Goal: Transaction & Acquisition: Purchase product/service

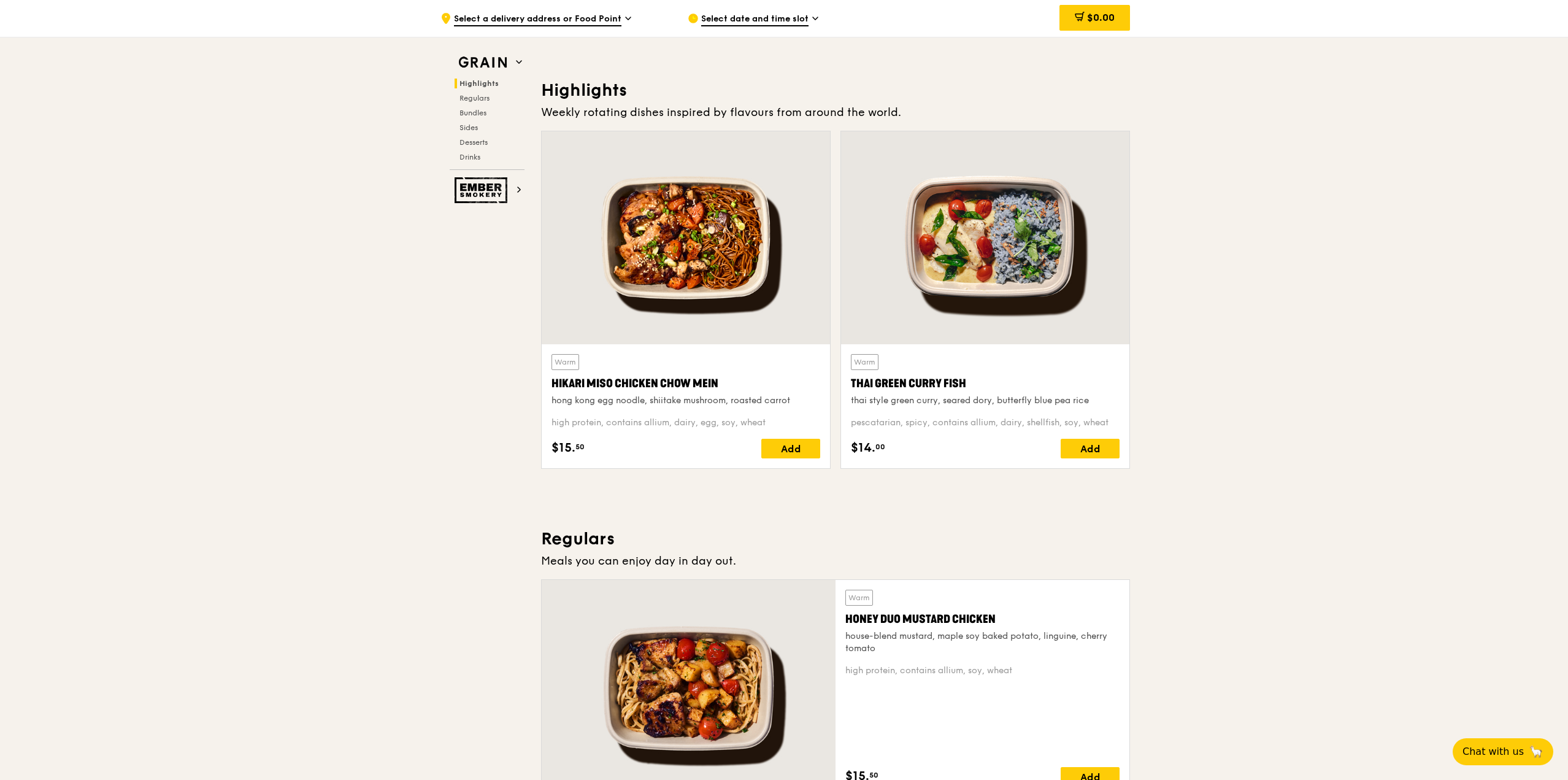
scroll to position [234, 0]
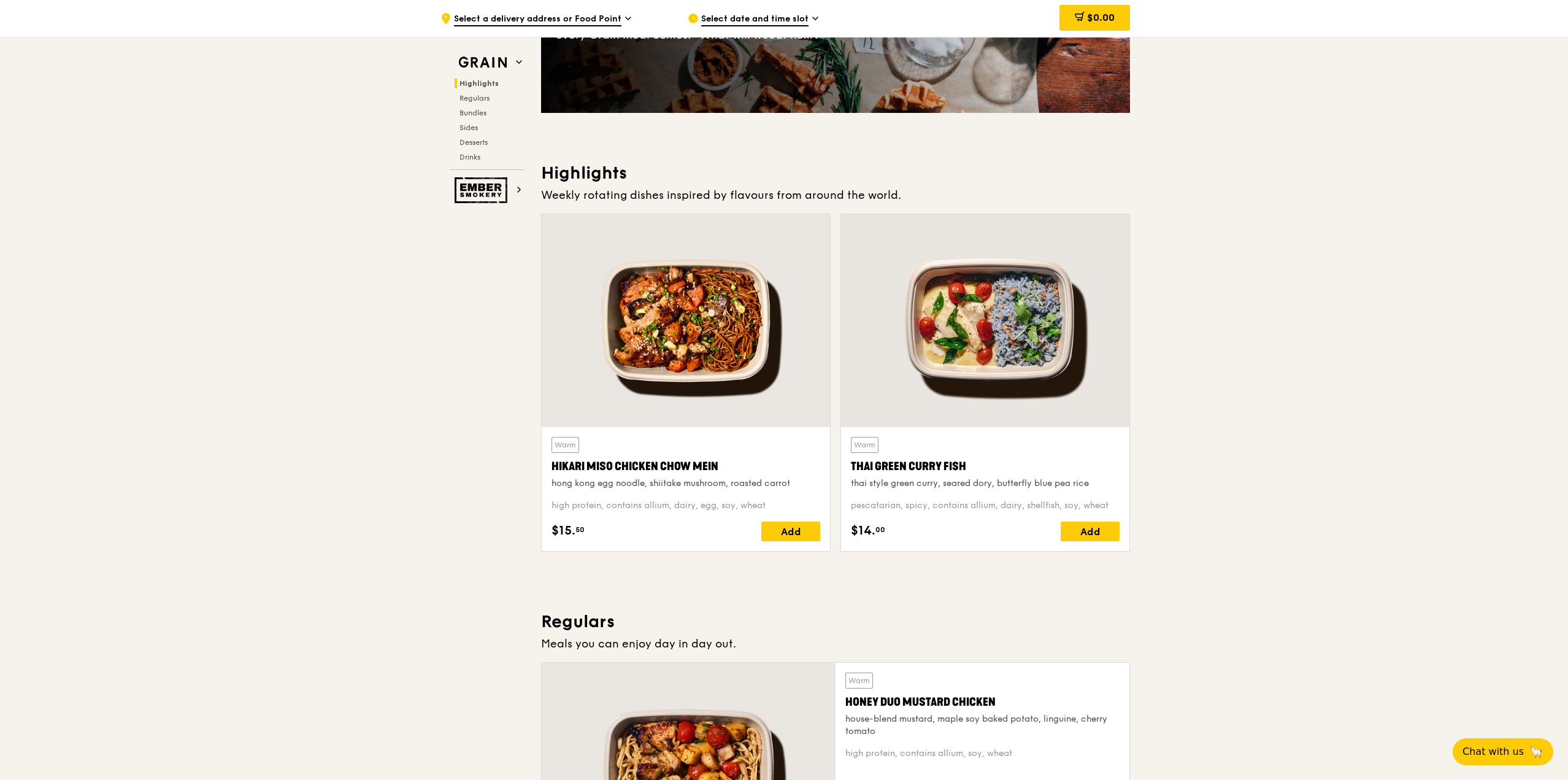
click at [765, 354] on div at bounding box center [685, 321] width 289 height 213
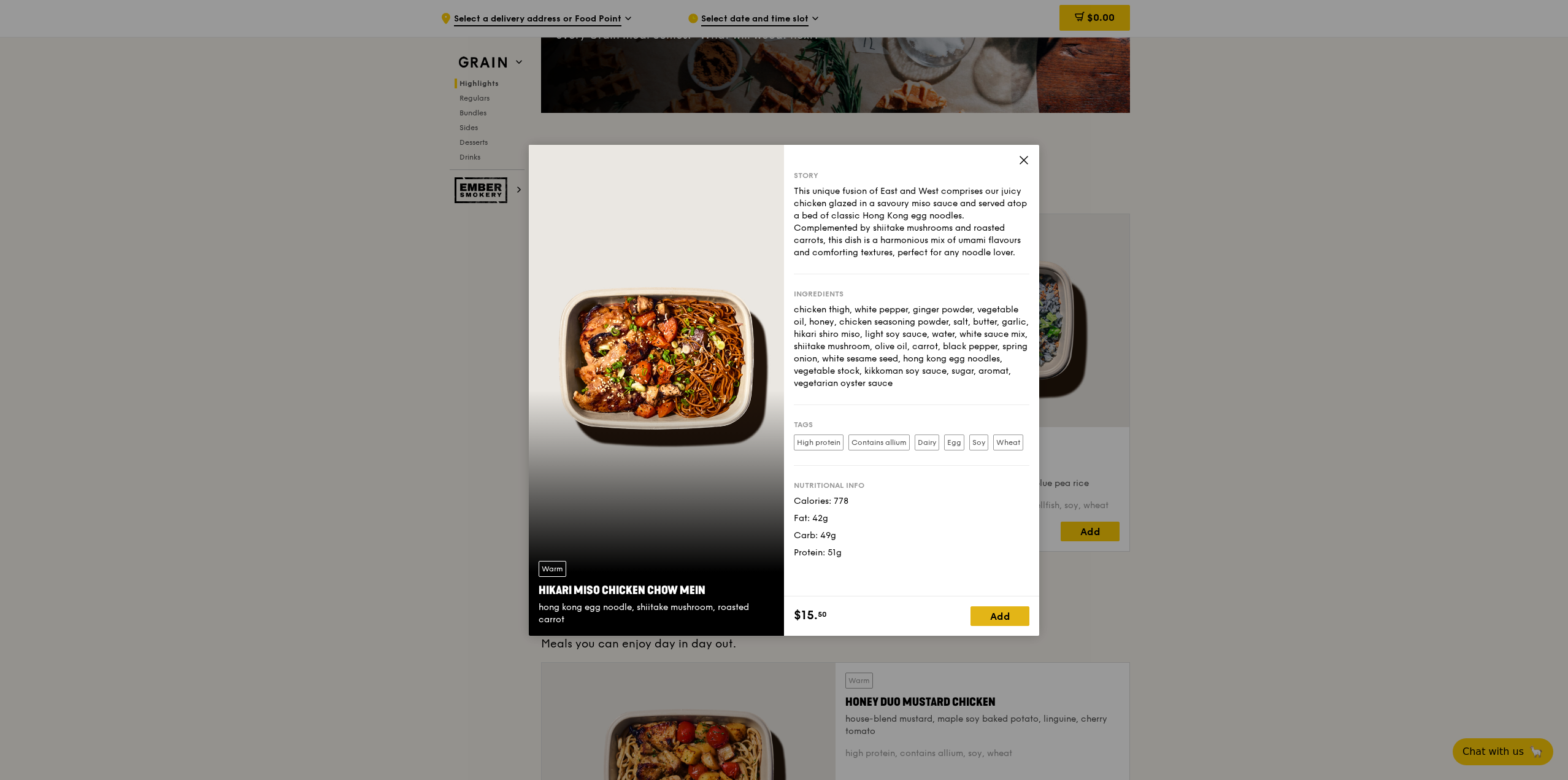
click at [993, 613] on div "Add" at bounding box center [1000, 617] width 59 height 20
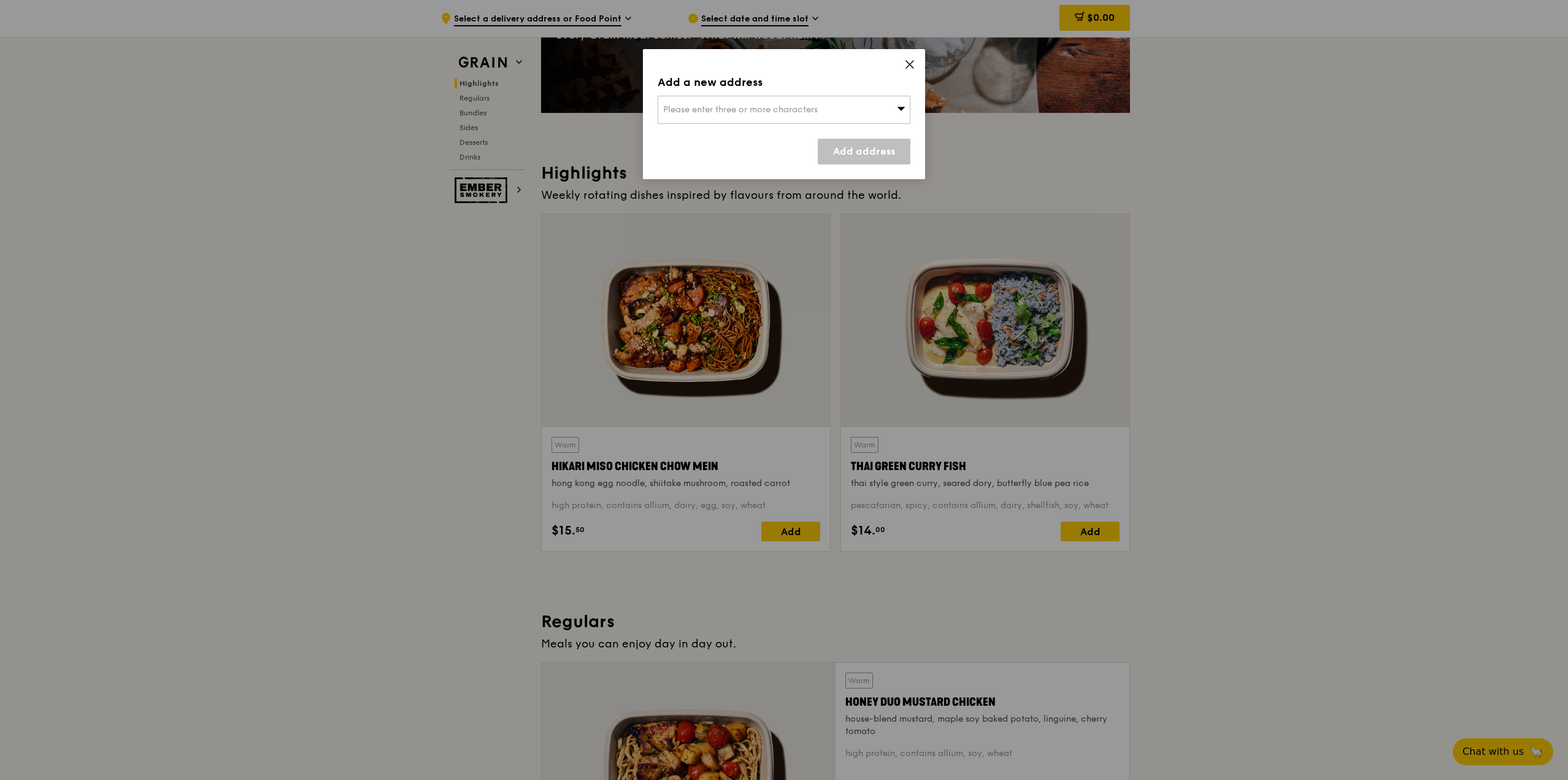
click at [753, 108] on span "Please enter three or more characters" at bounding box center [740, 109] width 154 height 11
type input "supreme court"
click at [756, 137] on div "1 Supreme Court Lane" at bounding box center [754, 134] width 181 height 12
click at [843, 146] on link "Add address" at bounding box center [864, 151] width 92 height 26
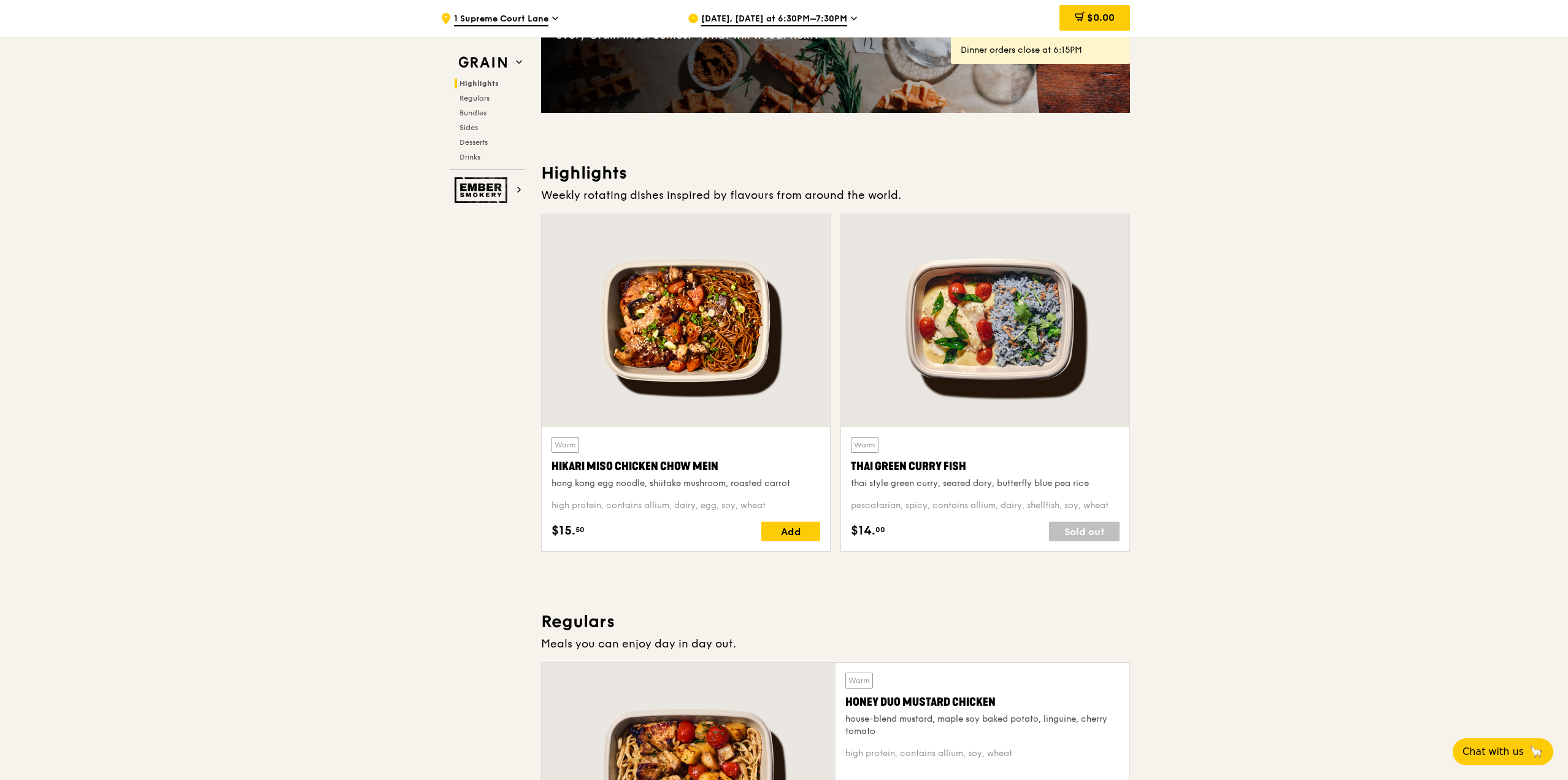
click at [822, 18] on span "[DATE], [DATE] at 6:30PM–7:30PM" at bounding box center [774, 20] width 146 height 13
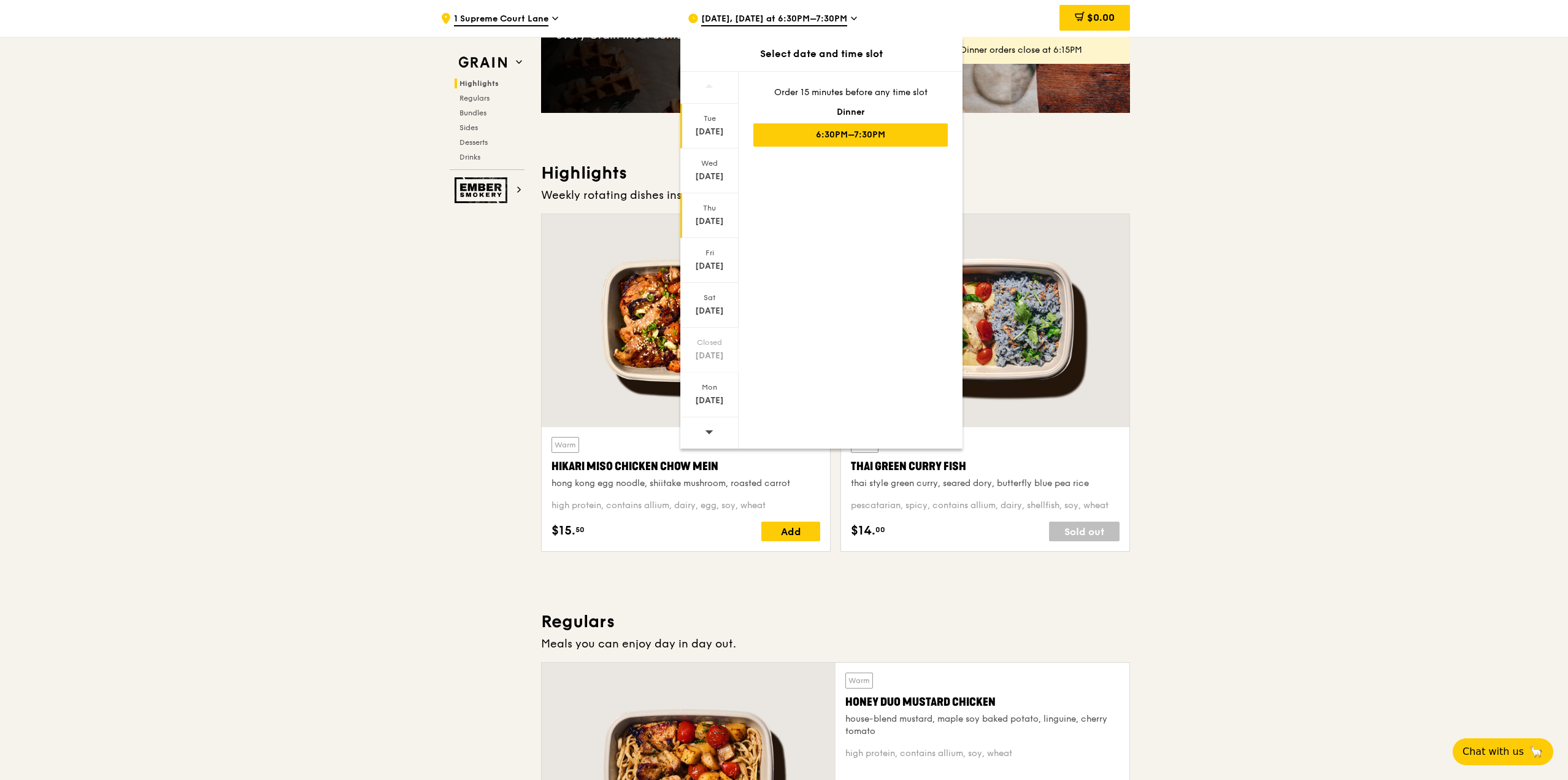
click at [718, 211] on div "Thu" at bounding box center [709, 208] width 54 height 10
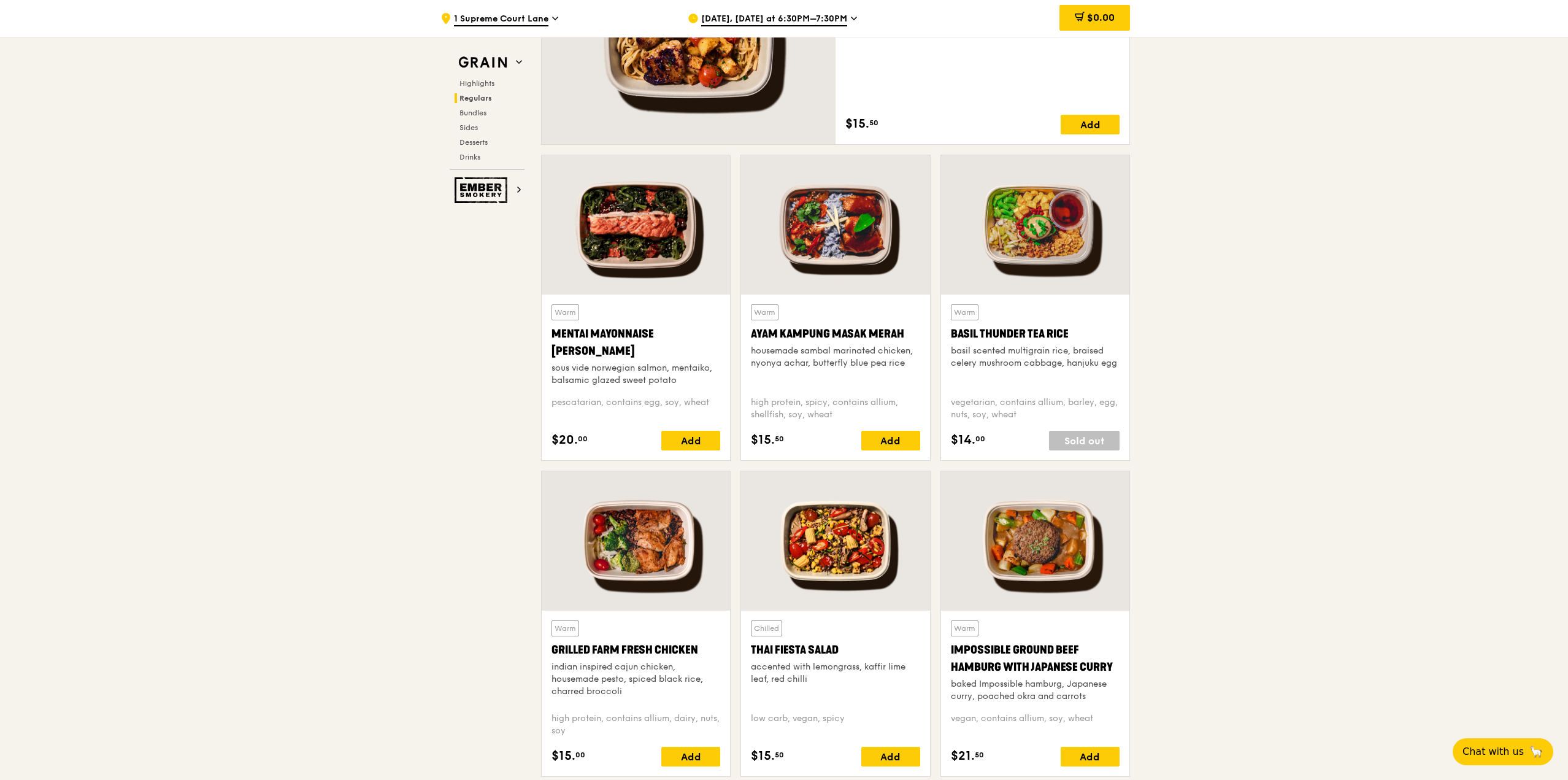
scroll to position [970, 0]
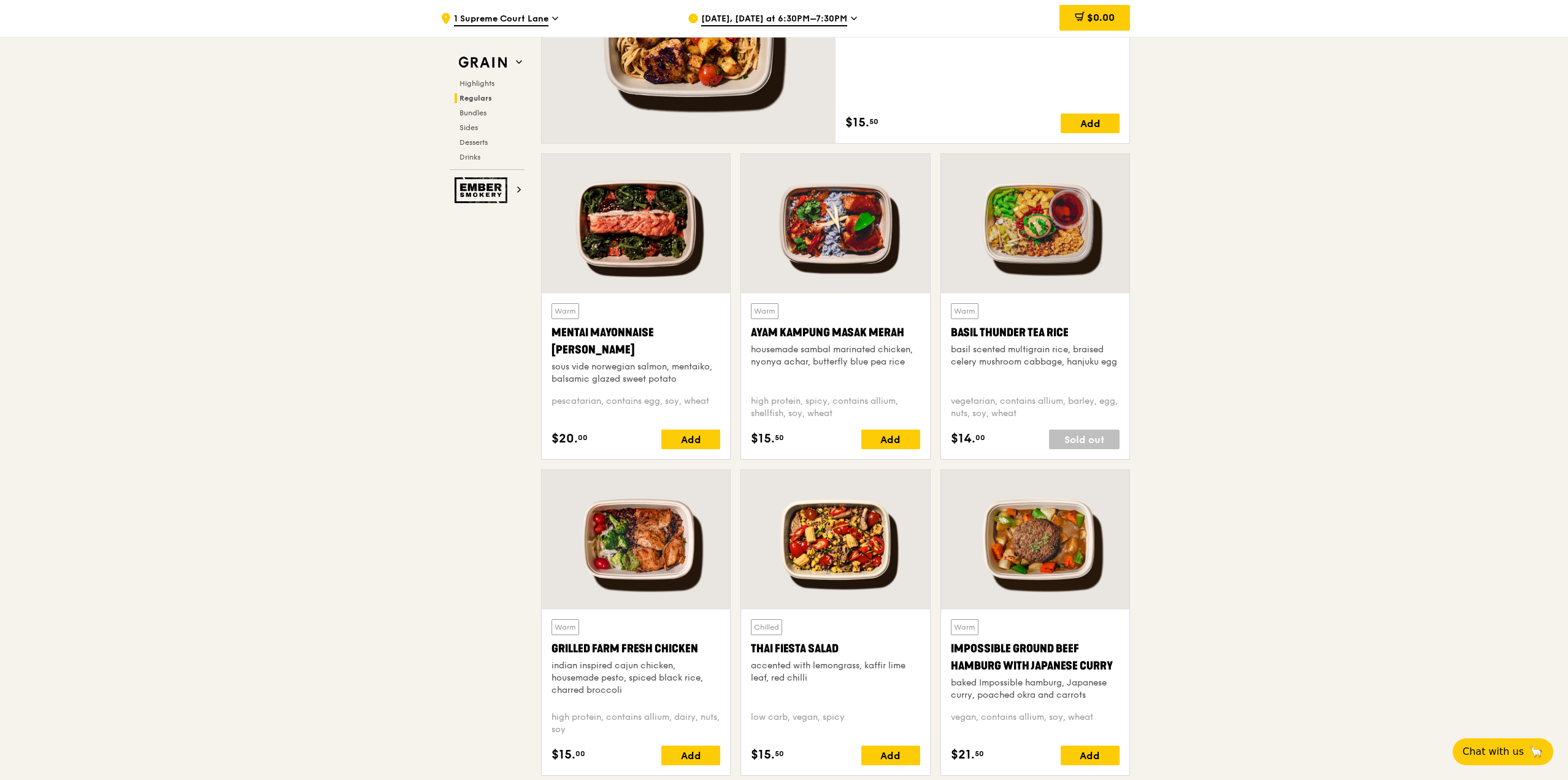
drag, startPoint x: 912, startPoint y: 334, endPoint x: 753, endPoint y: 335, distance: 159.0
click at [753, 335] on div "Ayam Kampung Masak Merah" at bounding box center [835, 332] width 169 height 17
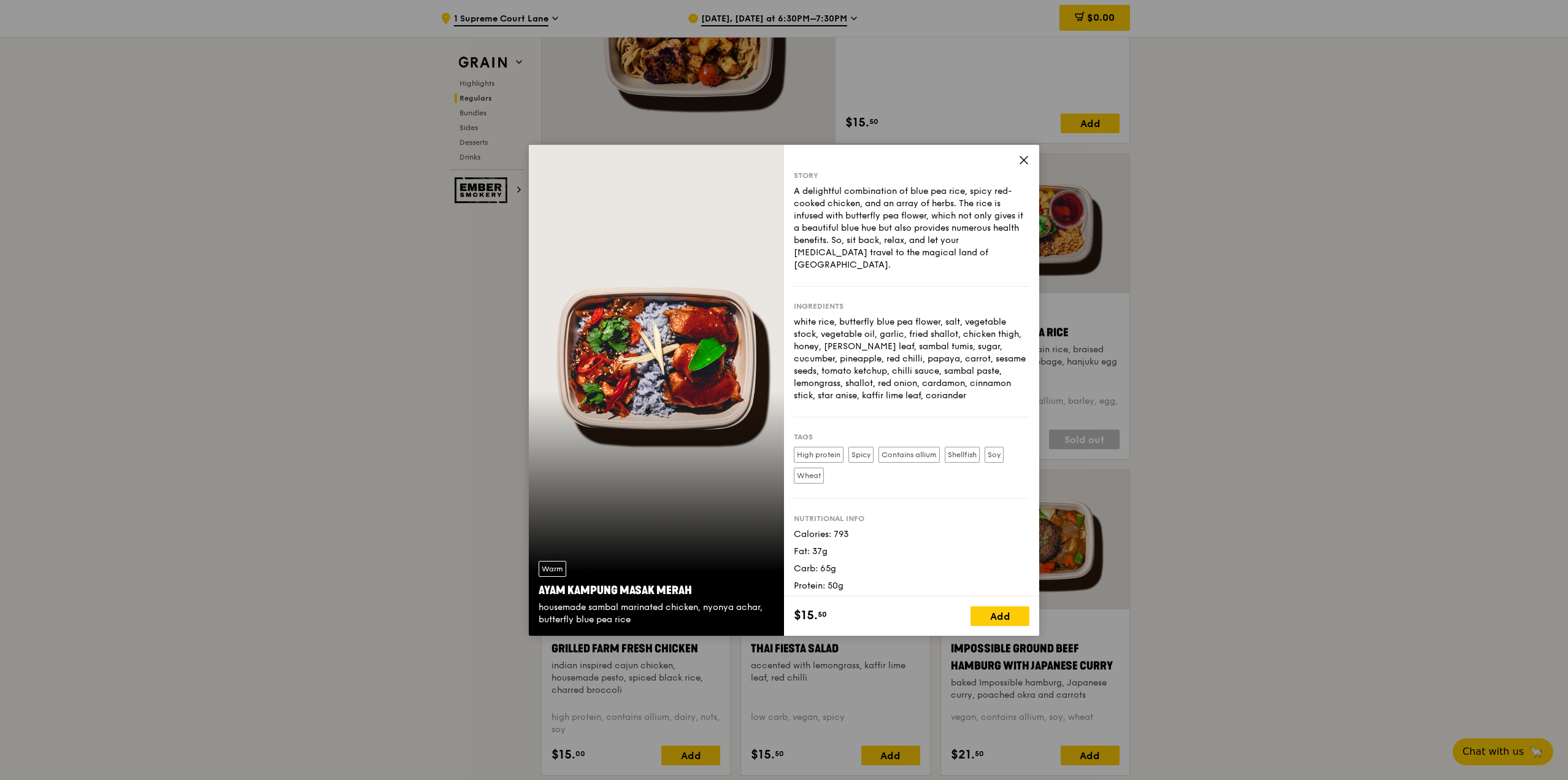
click at [1018, 155] on div "Story A delightful combination of blue pea rice, spicy red-cooked chicken, and …" at bounding box center [911, 370] width 255 height 451
click at [1025, 163] on icon at bounding box center [1024, 160] width 11 height 11
